Goal: Task Accomplishment & Management: Use online tool/utility

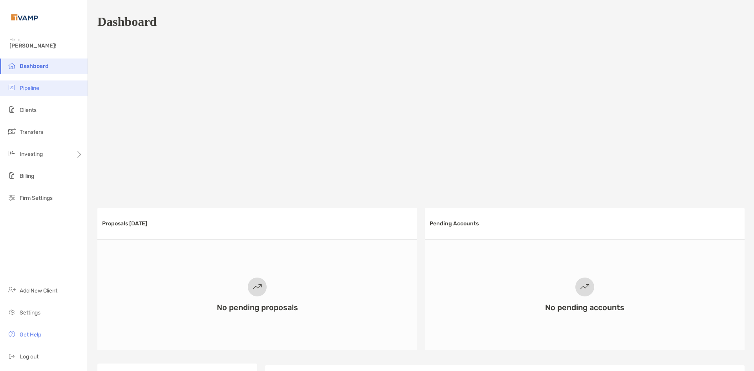
click at [21, 87] on span "Pipeline" at bounding box center [30, 88] width 20 height 7
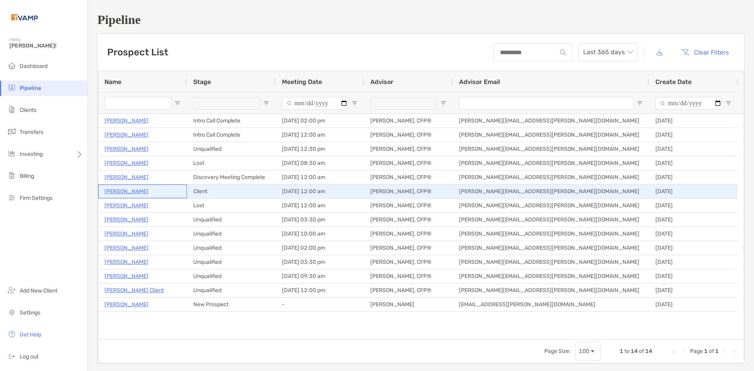
click at [129, 194] on p "[PERSON_NAME]" at bounding box center [126, 192] width 44 height 10
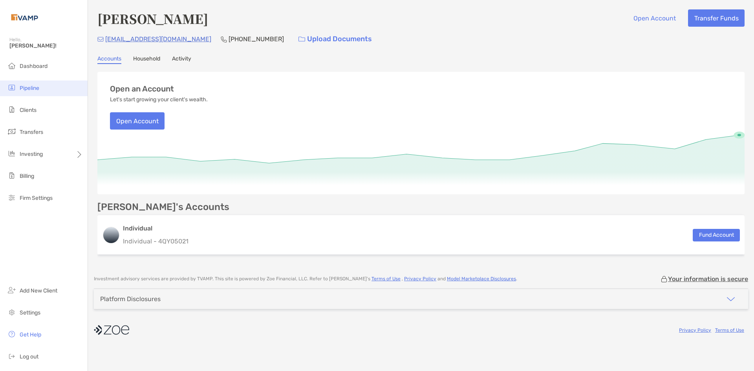
click at [45, 85] on li "Pipeline" at bounding box center [44, 89] width 88 height 16
click at [45, 70] on li "Dashboard" at bounding box center [44, 67] width 88 height 16
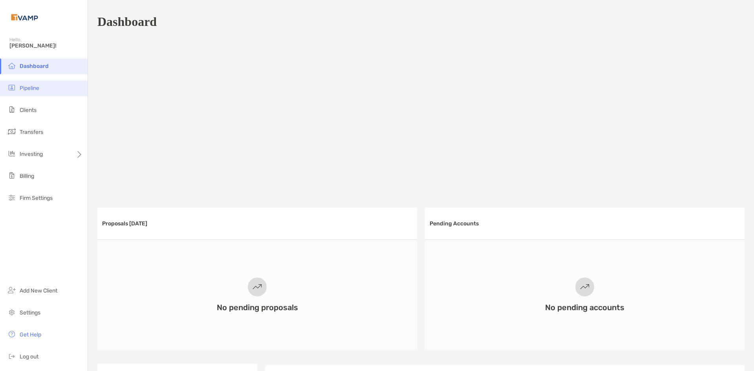
click at [38, 92] on li "Pipeline" at bounding box center [44, 89] width 88 height 16
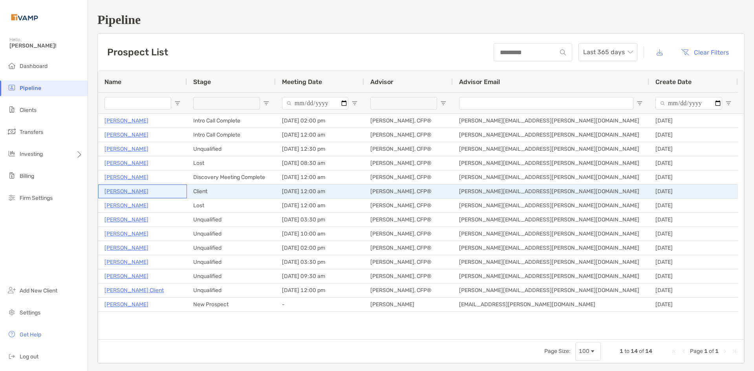
click at [130, 191] on p "[PERSON_NAME]" at bounding box center [126, 192] width 44 height 10
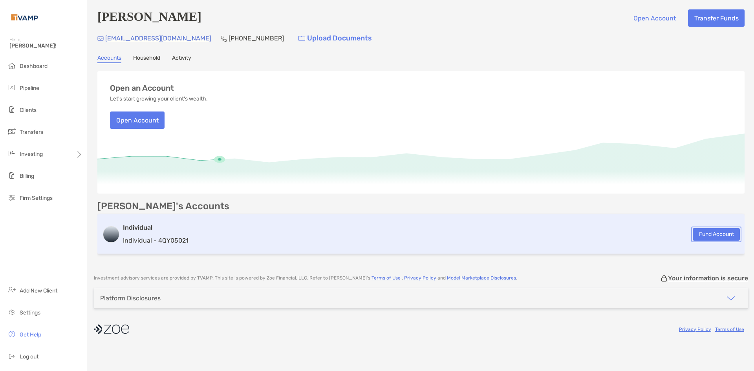
click at [702, 236] on button "Fund Account" at bounding box center [716, 234] width 47 height 13
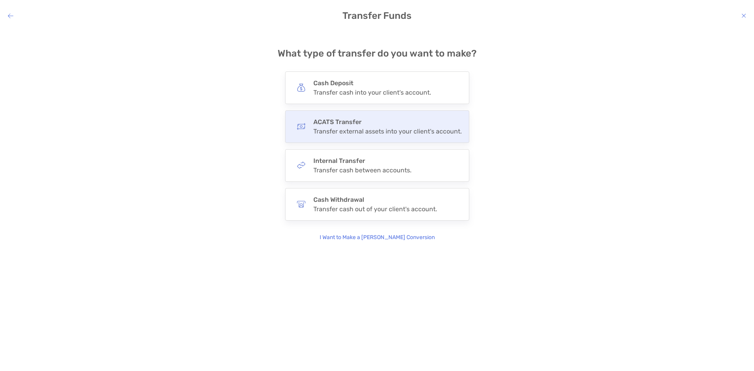
click at [356, 138] on div "ACATS Transfer Transfer external assets into your client's account." at bounding box center [377, 126] width 184 height 33
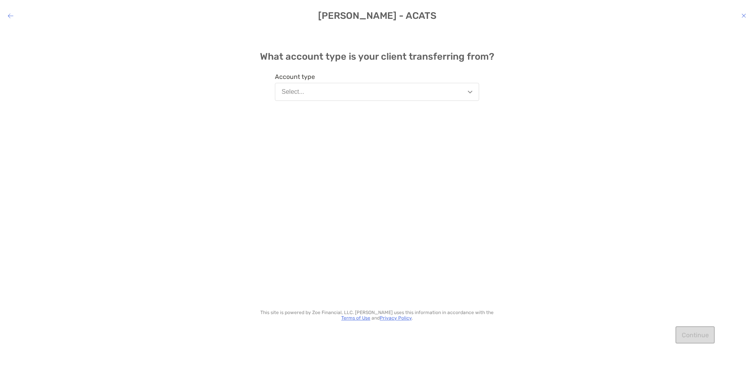
click at [354, 100] on button "Select..." at bounding box center [377, 92] width 204 height 18
click at [229, 146] on div "What account type is your client transferring from? Account type Select... This…" at bounding box center [377, 194] width 754 height 330
click at [364, 86] on button "Select..." at bounding box center [377, 92] width 204 height 18
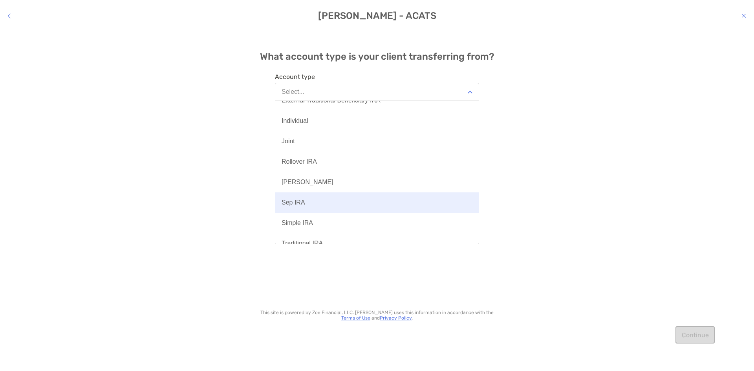
scroll to position [39, 0]
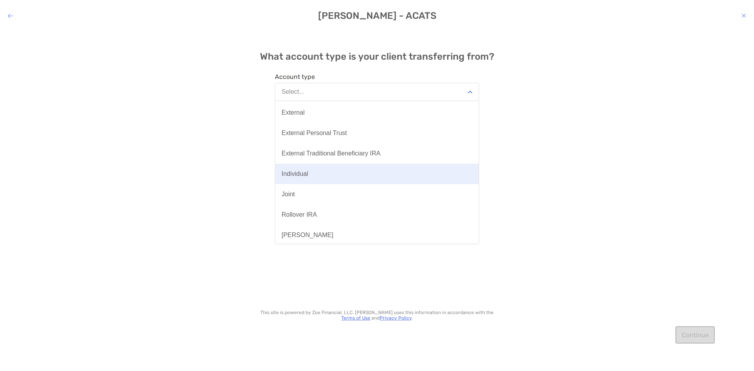
click at [321, 174] on button "Individual" at bounding box center [376, 174] width 203 height 20
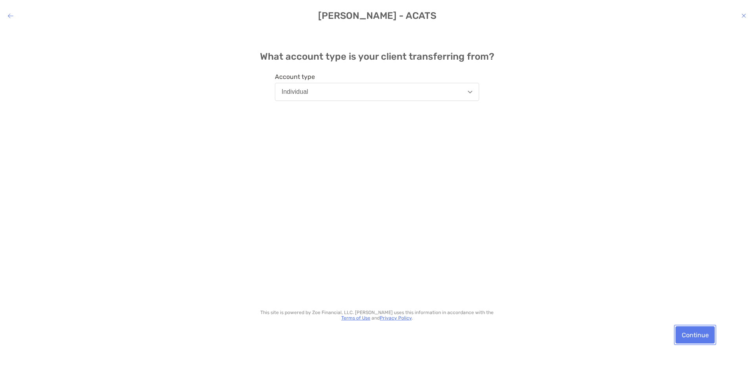
click at [693, 337] on button "Continue" at bounding box center [695, 334] width 39 height 17
